Goal: Transaction & Acquisition: Purchase product/service

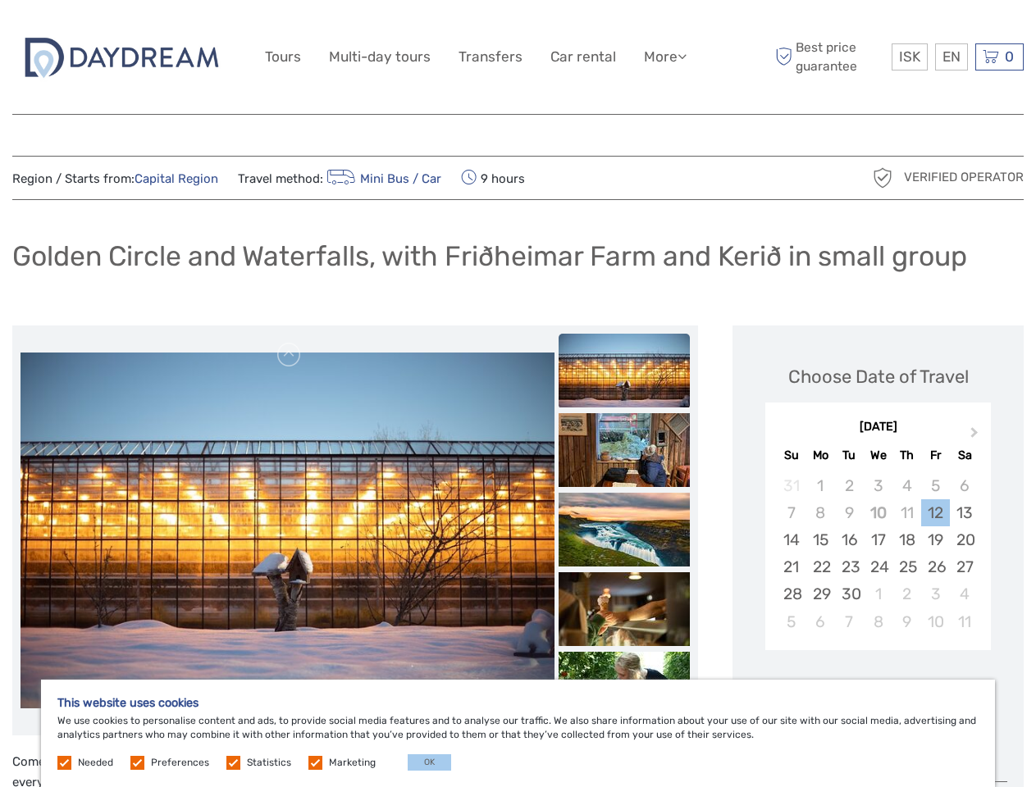
click at [663, 57] on link "More" at bounding box center [665, 57] width 43 height 24
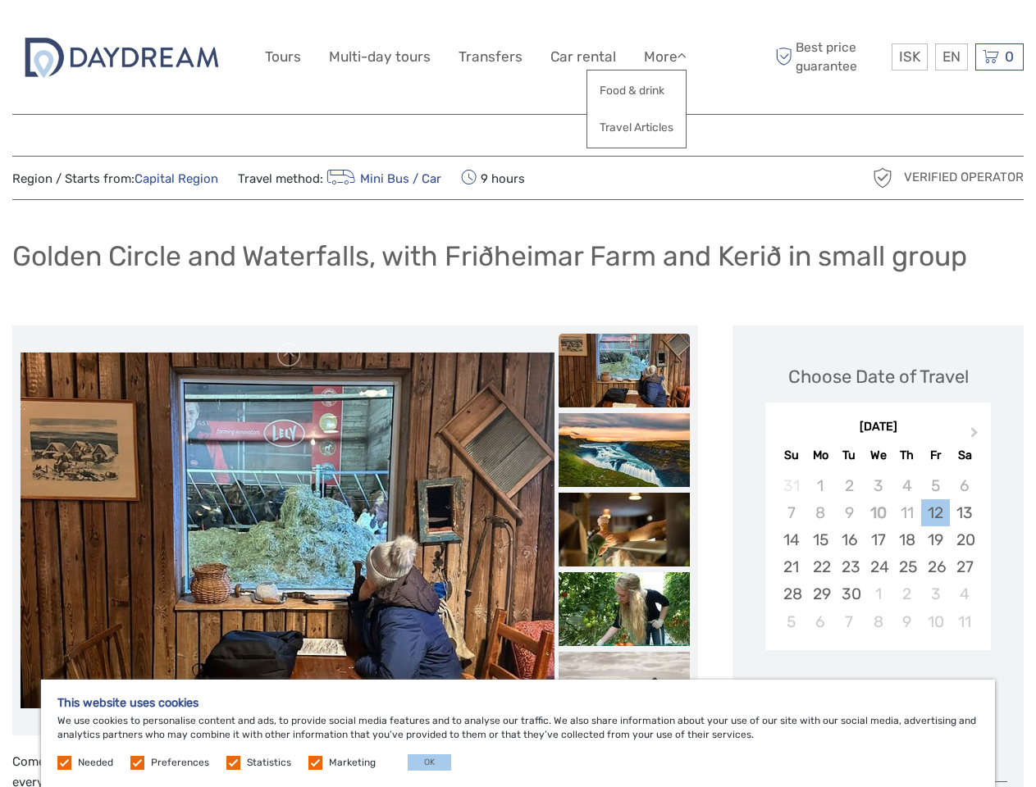
click at [683, 56] on icon at bounding box center [681, 56] width 9 height 14
click at [909, 57] on span "ISK" at bounding box center [909, 56] width 21 height 16
click at [950, 57] on div "EN English Español Deutsch" at bounding box center [951, 56] width 33 height 27
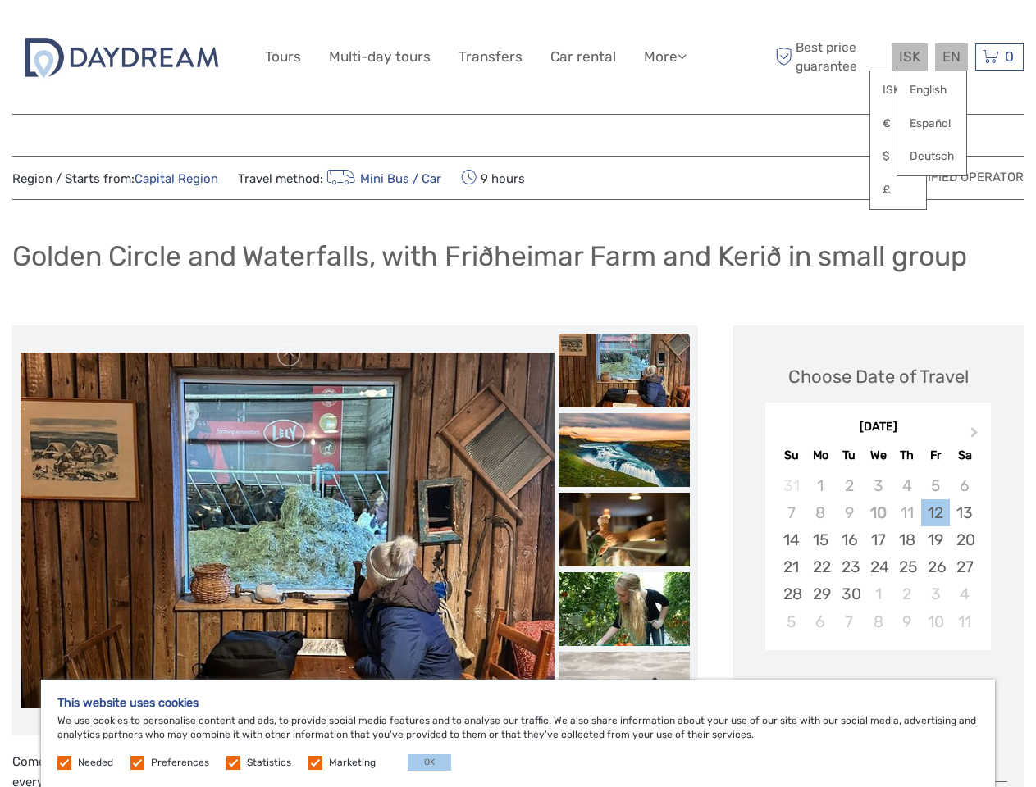
click at [999, 57] on div "0 Items Total 0 ISK Checkout The shopping cart is empty." at bounding box center [999, 56] width 48 height 27
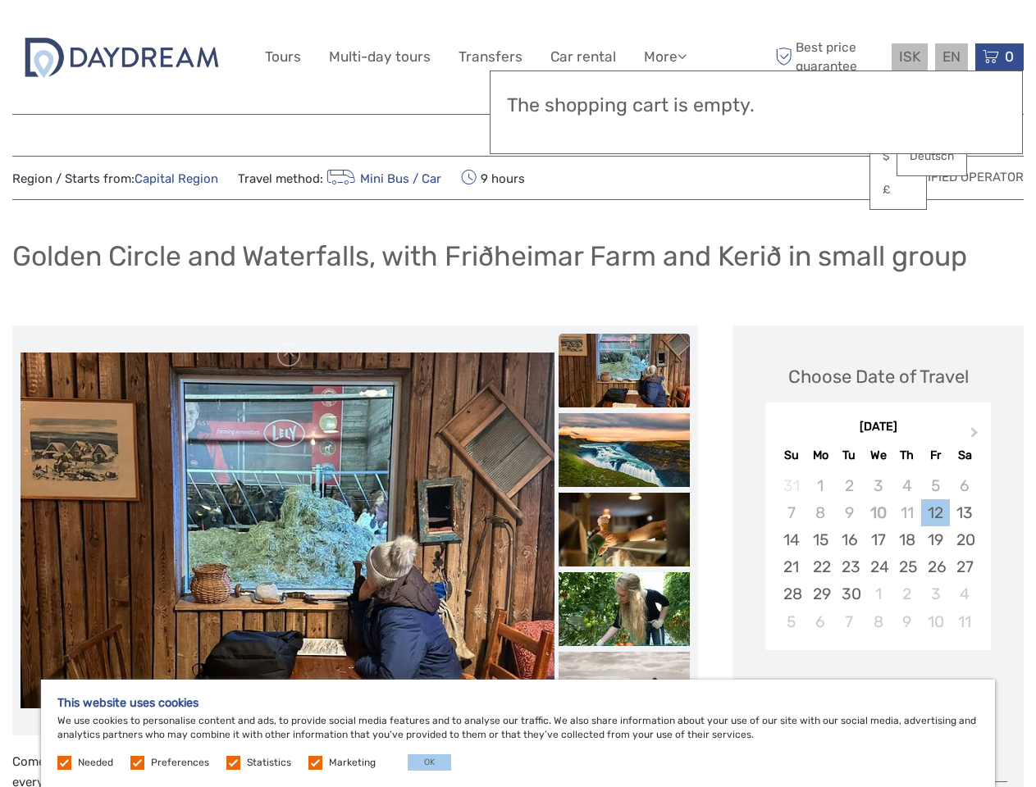
click at [287, 531] on img at bounding box center [288, 531] width 534 height 356
click at [289, 355] on link at bounding box center [289, 355] width 26 height 26
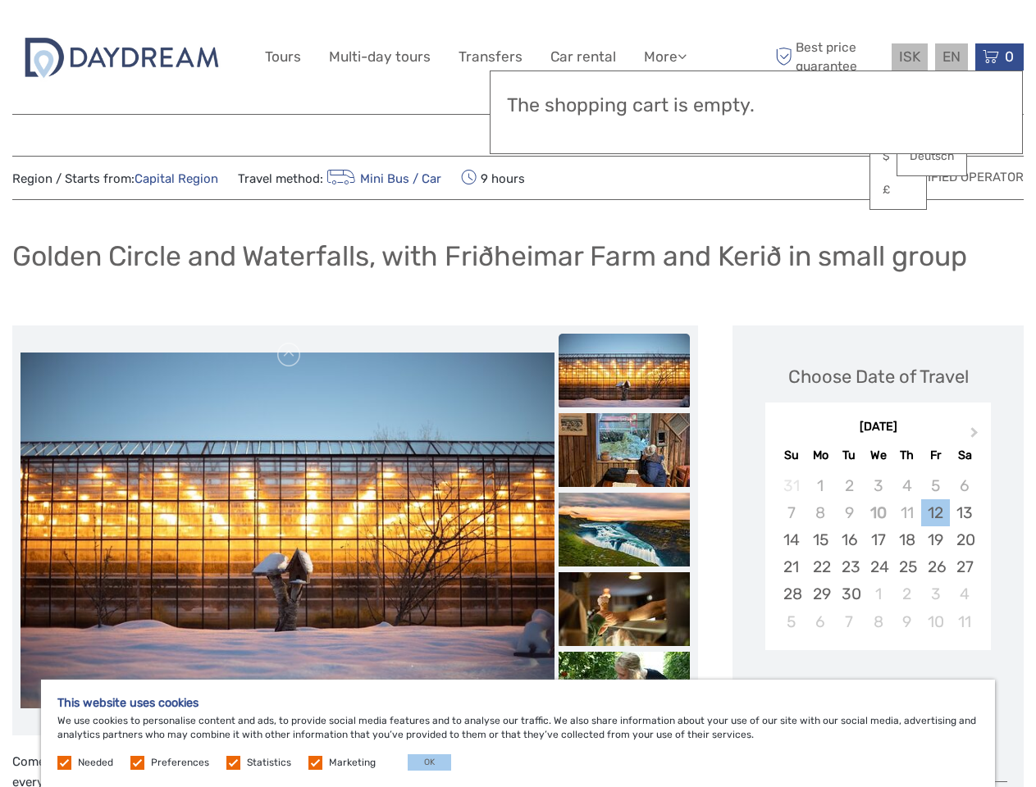
click at [624, 133] on div "Items Total 0 ISK Checkout The shopping cart is empty." at bounding box center [756, 113] width 533 height 84
click at [624, 132] on div "Items Total 0 ISK Checkout The shopping cart is empty." at bounding box center [756, 113] width 533 height 84
